Goal: Task Accomplishment & Management: Manage account settings

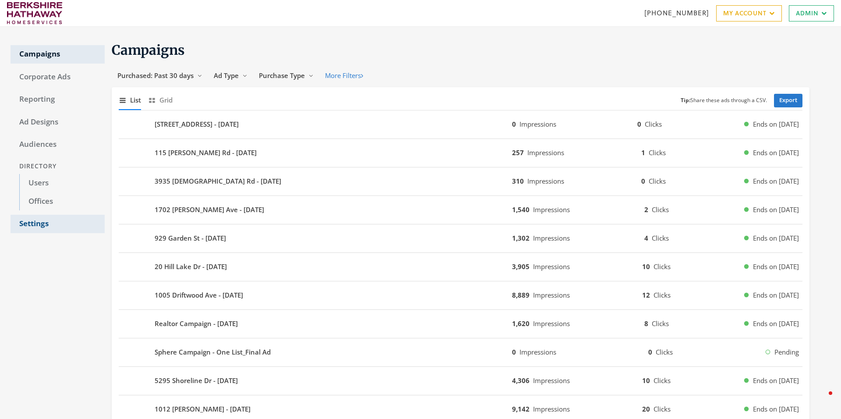
click at [35, 225] on link "Settings" at bounding box center [58, 224] width 94 height 18
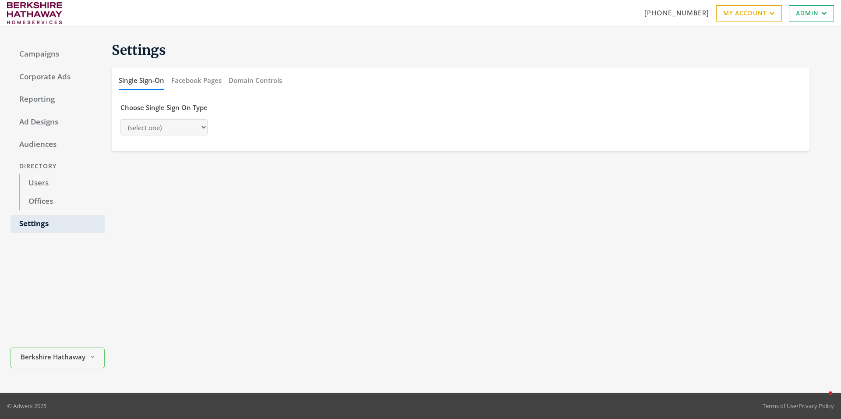
select select "[PERSON_NAME]"
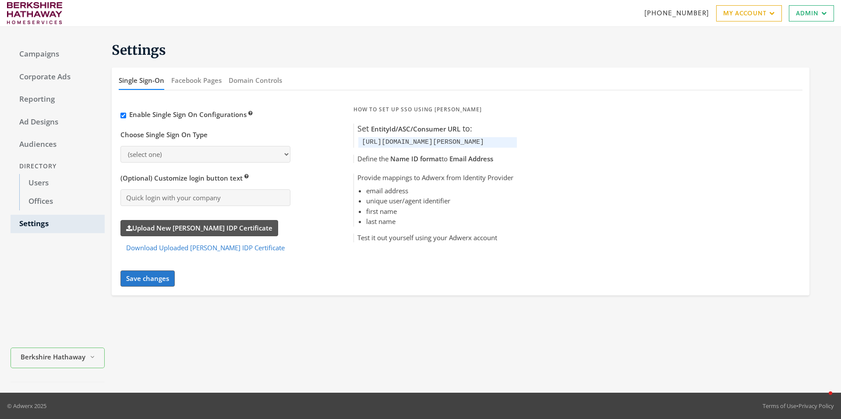
click at [218, 224] on label "Upload New [PERSON_NAME] IDP Certificate" at bounding box center [199, 228] width 158 height 16
click at [0, 0] on input "Upload New [PERSON_NAME] IDP Certificate" at bounding box center [0, 0] width 0 height 0
click at [250, 314] on div "Settings Single Sign-On Facebook Pages Domain Controls Enable Single Sign On Co…" at bounding box center [468, 209] width 726 height 345
click at [161, 224] on label "Upload New [PERSON_NAME] IDP Certificate" at bounding box center [199, 228] width 158 height 16
click at [0, 0] on input "Upload New [PERSON_NAME] IDP Certificate" at bounding box center [0, 0] width 0 height 0
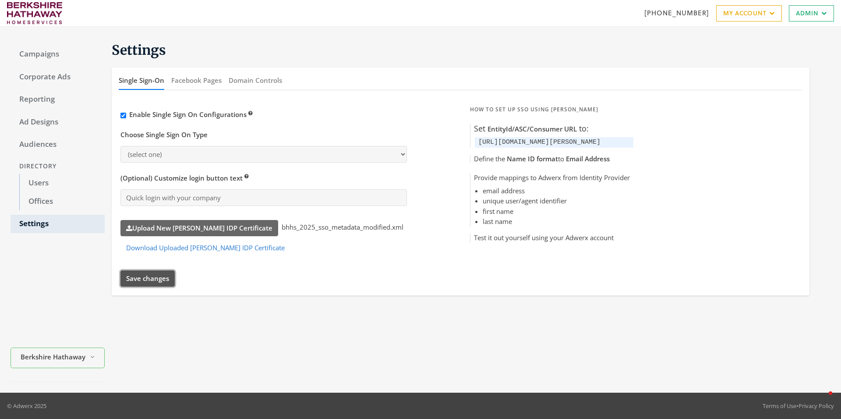
click at [143, 279] on button "Save changes" at bounding box center [147, 278] width 54 height 16
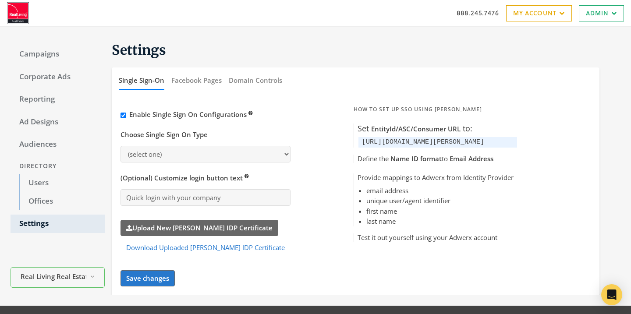
select select "[PERSON_NAME]"
click at [174, 230] on label "Upload New [PERSON_NAME] IDP Certificate" at bounding box center [199, 228] width 158 height 16
click at [0, 0] on input "Upload New [PERSON_NAME] IDP Certificate" at bounding box center [0, 0] width 0 height 0
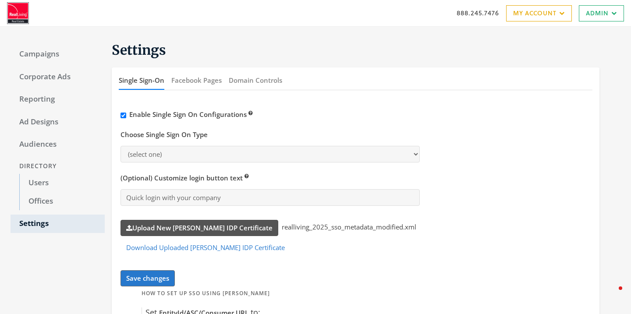
scroll to position [118, 0]
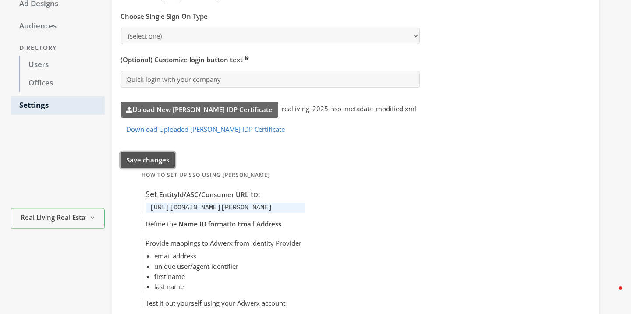
click at [146, 162] on button "Save changes" at bounding box center [147, 160] width 54 height 16
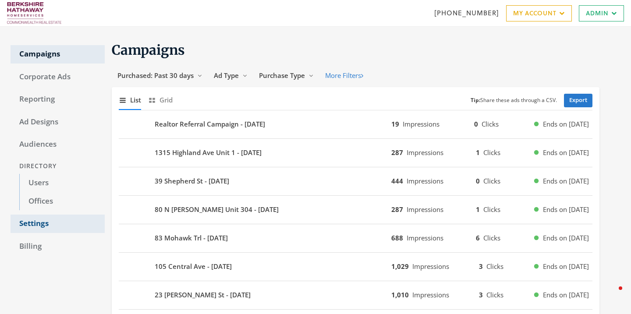
click at [28, 220] on link "Settings" at bounding box center [58, 224] width 94 height 18
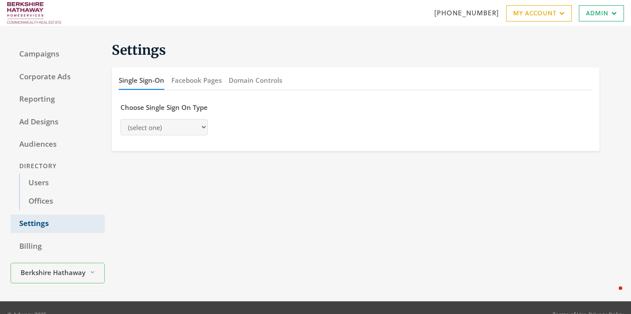
select select "[PERSON_NAME]"
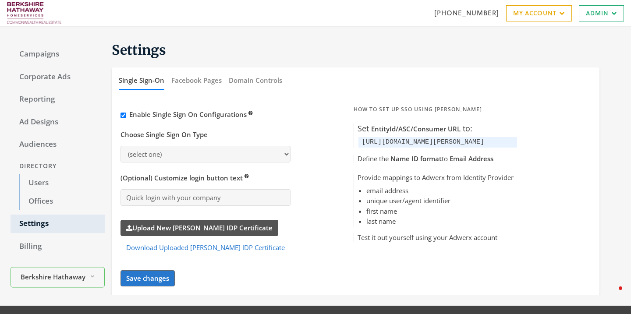
click at [155, 229] on label "Upload New [PERSON_NAME] IDP Certificate" at bounding box center [199, 228] width 158 height 16
click at [0, 0] on input "Upload New [PERSON_NAME] IDP Certificate" at bounding box center [0, 0] width 0 height 0
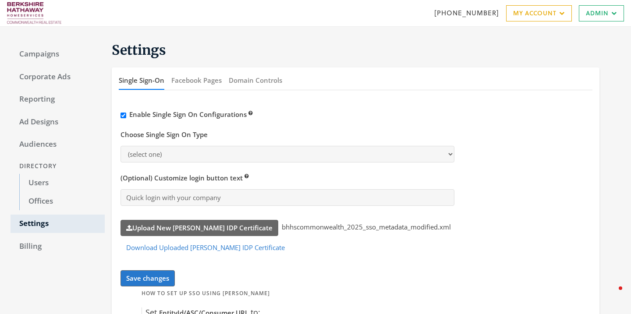
scroll to position [41, 0]
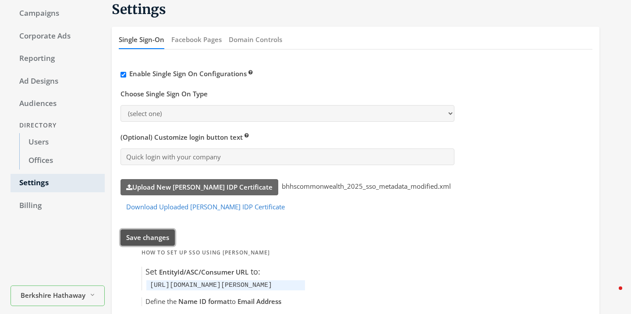
click at [148, 235] on button "Save changes" at bounding box center [147, 238] width 54 height 16
